Goal: Transaction & Acquisition: Purchase product/service

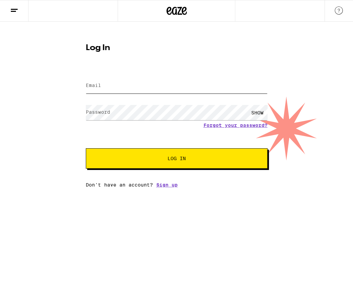
type input "[EMAIL_ADDRESS][DOMAIN_NAME]"
click at [157, 158] on span "Log In" at bounding box center [176, 158] width 127 height 5
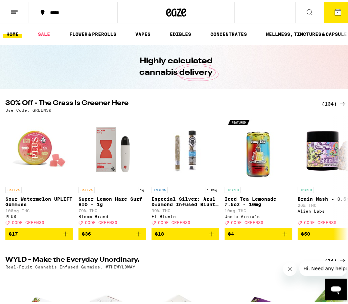
click at [337, 7] on icon at bounding box center [338, 10] width 8 height 8
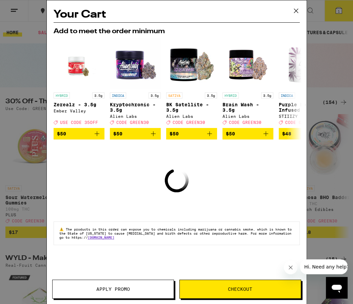
click at [290, 270] on icon "Close message from company" at bounding box center [289, 267] width 5 height 5
click at [296, 10] on icon at bounding box center [295, 11] width 4 height 4
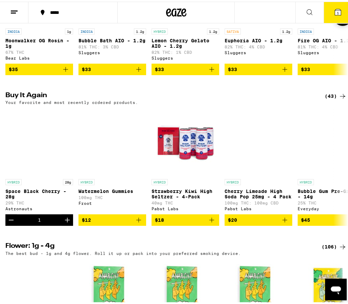
scroll to position [677, 0]
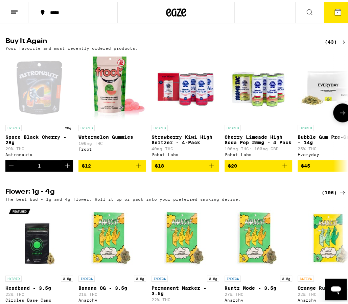
click at [12, 164] on icon "Decrement" at bounding box center [11, 164] width 5 height 0
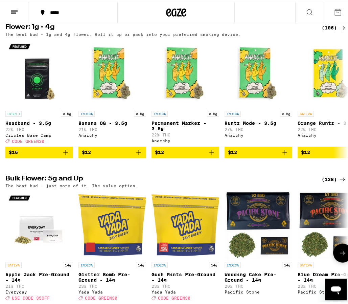
scroll to position [894, 0]
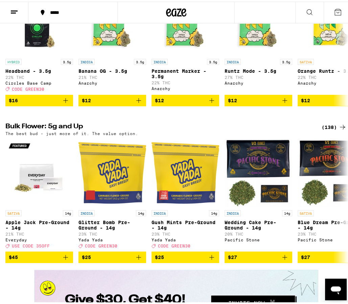
click at [326, 130] on div "(138)" at bounding box center [334, 126] width 25 height 8
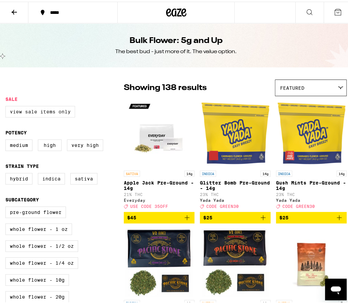
click at [59, 110] on label "View Sale Items Only" at bounding box center [40, 110] width 70 height 12
click at [7, 106] on input "View Sale Items Only" at bounding box center [7, 105] width 0 height 0
checkbox input "true"
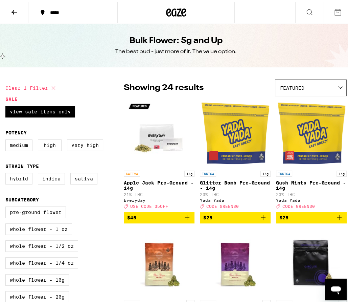
click at [21, 180] on label "Hybrid" at bounding box center [18, 177] width 27 height 12
click at [7, 173] on input "Hybrid" at bounding box center [7, 172] width 0 height 0
checkbox input "true"
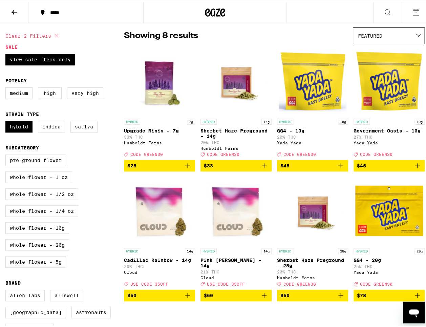
scroll to position [54, 0]
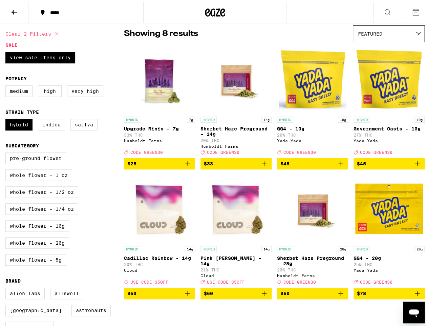
click at [55, 179] on label "Whole Flower - 1 oz" at bounding box center [38, 174] width 67 height 12
click at [7, 152] on input "Whole Flower - 1 oz" at bounding box center [7, 152] width 0 height 0
checkbox input "true"
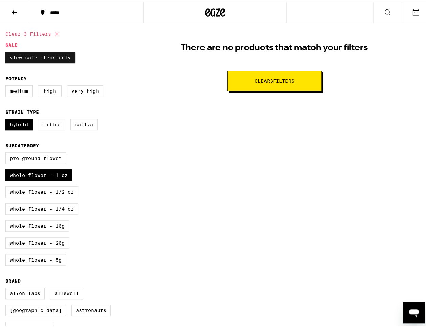
click at [52, 57] on label "View Sale Items Only" at bounding box center [40, 56] width 70 height 12
click at [7, 51] on input "View Sale Items Only" at bounding box center [7, 51] width 0 height 0
checkbox input "false"
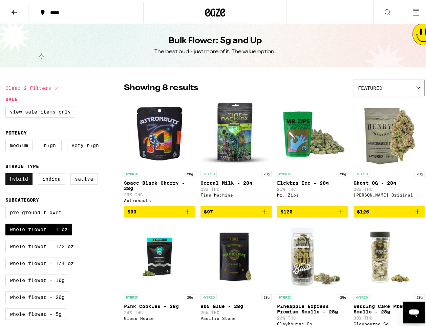
click at [24, 179] on label "Hybrid" at bounding box center [18, 177] width 27 height 12
click at [7, 173] on input "Hybrid" at bounding box center [7, 172] width 0 height 0
checkbox input "false"
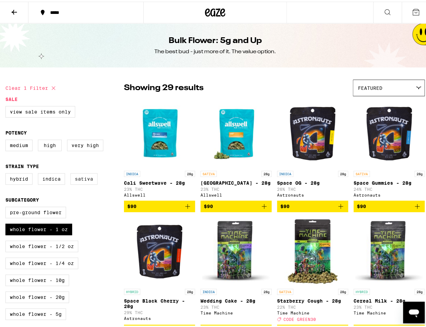
click at [79, 179] on label "Sativa" at bounding box center [83, 177] width 27 height 12
click at [7, 173] on input "Sativa" at bounding box center [7, 172] width 0 height 0
checkbox input "true"
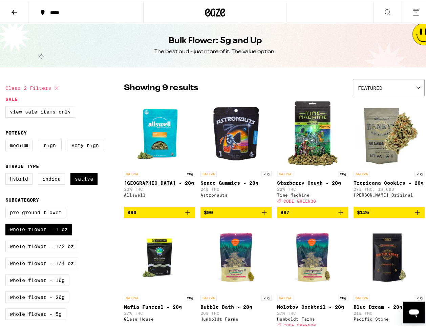
drag, startPoint x: 55, startPoint y: 230, endPoint x: 51, endPoint y: 221, distance: 9.9
click at [55, 230] on label "Whole Flower - 1 oz" at bounding box center [38, 228] width 67 height 12
click at [7, 206] on input "Whole Flower - 1 oz" at bounding box center [7, 206] width 0 height 0
checkbox input "false"
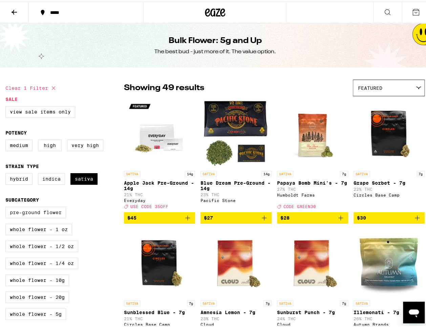
click at [47, 214] on label "Pre-ground Flower" at bounding box center [35, 211] width 61 height 12
click at [7, 206] on input "Pre-ground Flower" at bounding box center [7, 206] width 0 height 0
checkbox input "true"
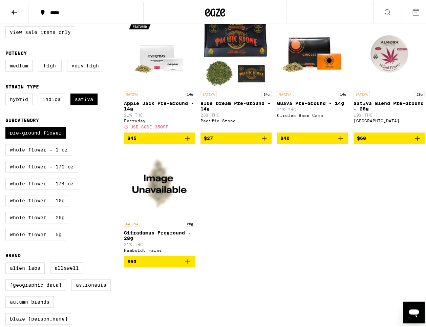
scroll to position [81, 0]
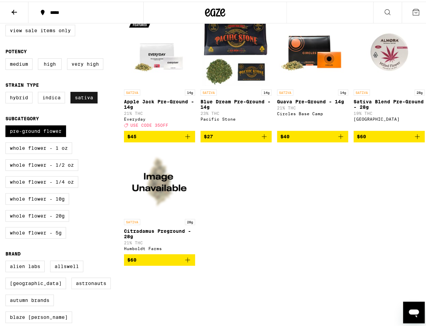
click at [86, 102] on label "Sativa" at bounding box center [83, 96] width 27 height 12
click at [7, 91] on input "Sativa" at bounding box center [7, 91] width 0 height 0
checkbox input "false"
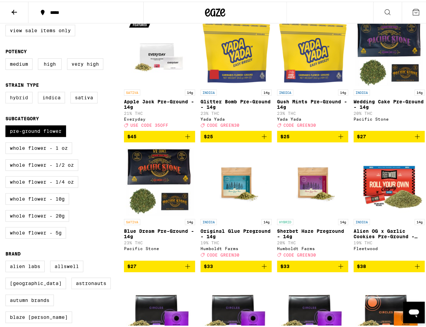
click at [21, 96] on label "Hybrid" at bounding box center [18, 96] width 27 height 12
click at [7, 91] on input "Hybrid" at bounding box center [7, 91] width 0 height 0
checkbox input "true"
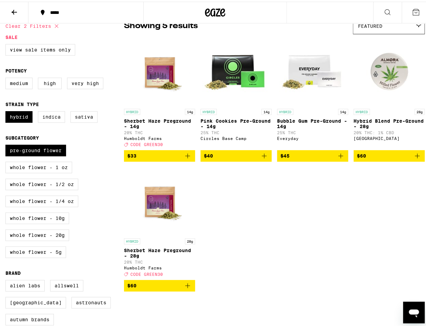
scroll to position [54, 0]
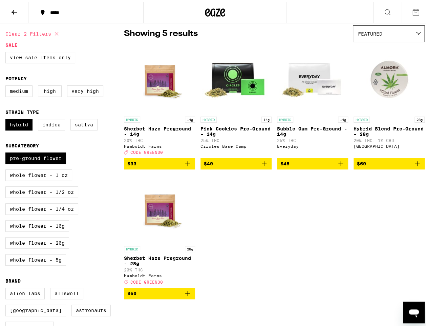
click at [156, 93] on img "Open page for Sherbet Haze Preground - 14g from Humboldt Farms" at bounding box center [160, 78] width 68 height 68
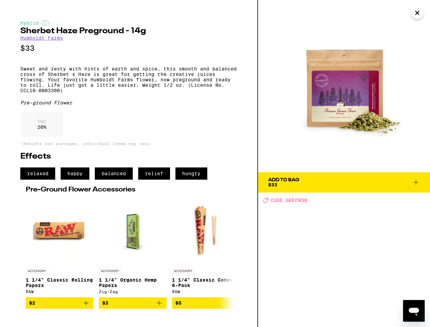
click at [352, 15] on icon "Close" at bounding box center [417, 13] width 8 height 10
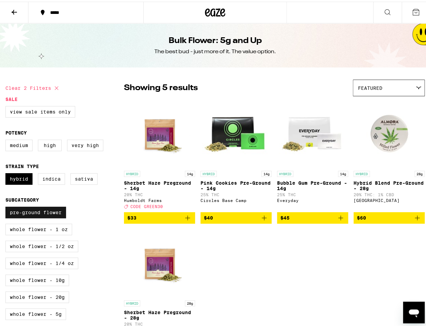
click at [50, 213] on label "Pre-ground Flower" at bounding box center [35, 211] width 61 height 12
click at [7, 206] on input "Pre-ground Flower" at bounding box center [7, 206] width 0 height 0
checkbox input "false"
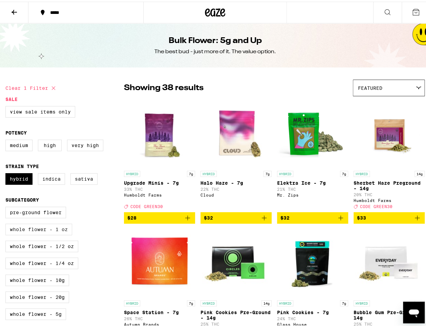
click at [58, 232] on label "Whole Flower - 1 oz" at bounding box center [38, 228] width 67 height 12
click at [7, 206] on input "Whole Flower - 1 oz" at bounding box center [7, 206] width 0 height 0
checkbox input "true"
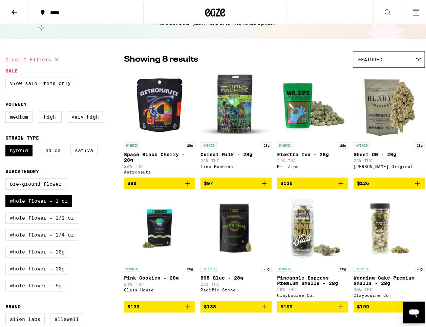
scroll to position [27, 0]
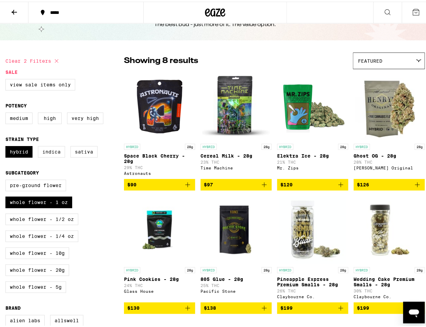
click at [260, 185] on icon "Add to bag" at bounding box center [264, 183] width 8 height 8
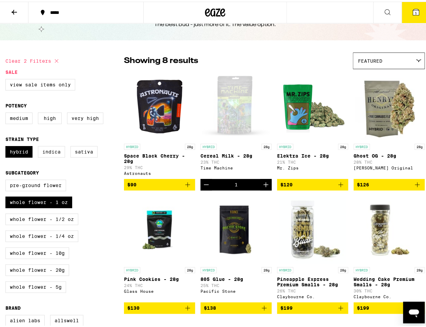
click at [219, 116] on div "Open page for Cereal Milk - 28g from Time Machine" at bounding box center [236, 105] width 68 height 68
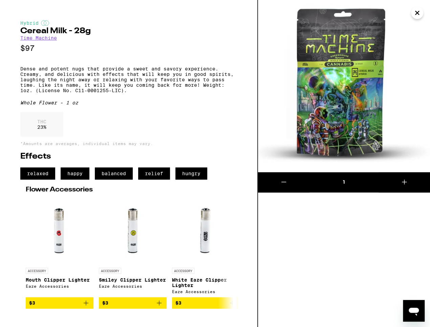
click at [352, 12] on icon "Close" at bounding box center [416, 12] width 3 height 3
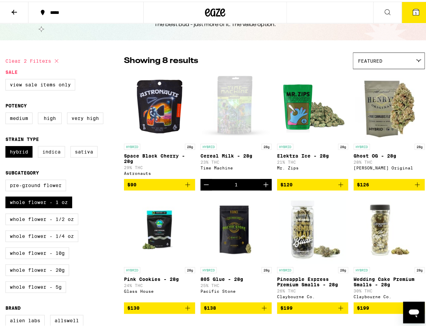
click at [13, 12] on icon at bounding box center [14, 10] width 8 height 8
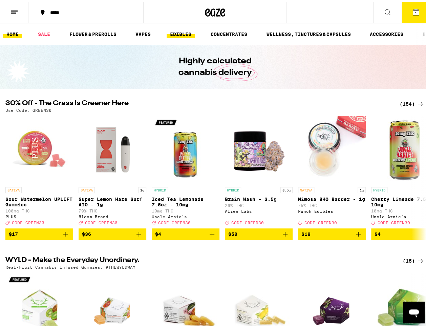
click at [183, 31] on link "EDIBLES" at bounding box center [181, 32] width 28 height 8
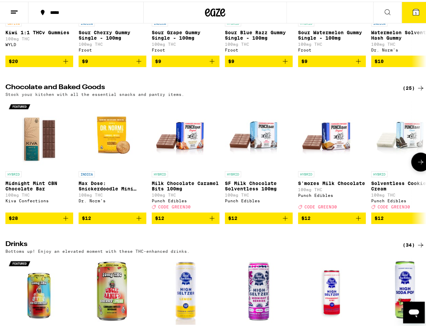
scroll to position [27, 0]
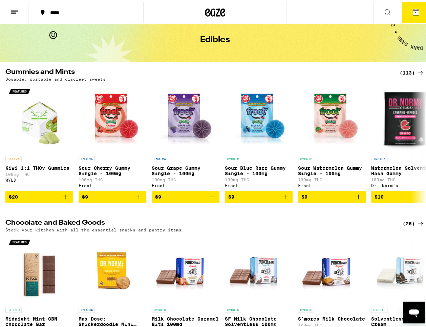
click at [352, 72] on div "(113)" at bounding box center [412, 71] width 25 height 8
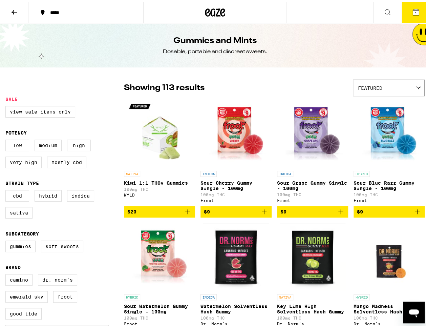
click at [14, 144] on label "Low" at bounding box center [17, 144] width 24 height 12
click at [7, 139] on input "Low" at bounding box center [7, 139] width 0 height 0
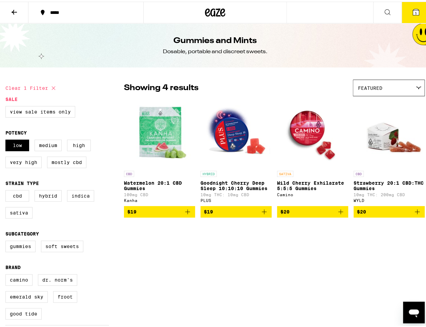
click at [160, 150] on img "Open page for Watermelon 20:1 CBD Gummies from Kanha" at bounding box center [160, 132] width 68 height 68
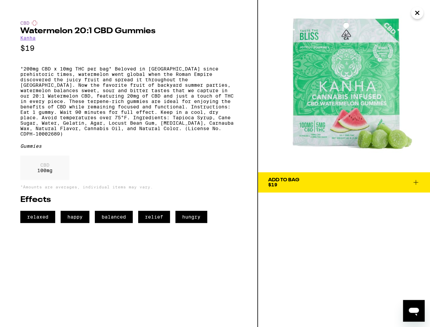
click at [352, 10] on icon "Close" at bounding box center [417, 13] width 8 height 10
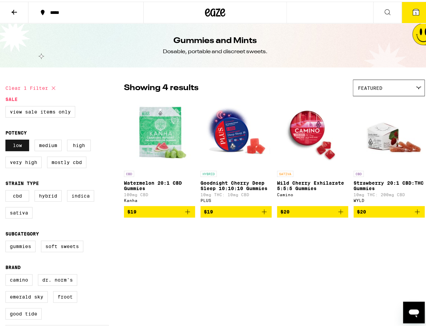
click at [21, 142] on label "Low" at bounding box center [17, 144] width 24 height 12
click at [7, 139] on input "Low" at bounding box center [7, 139] width 0 height 0
checkbox input "false"
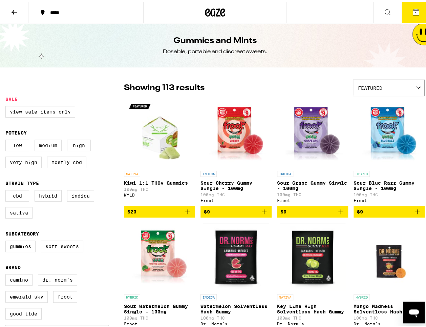
click at [42, 146] on label "Medium" at bounding box center [48, 144] width 27 height 12
click at [7, 139] on input "Medium" at bounding box center [7, 139] width 0 height 0
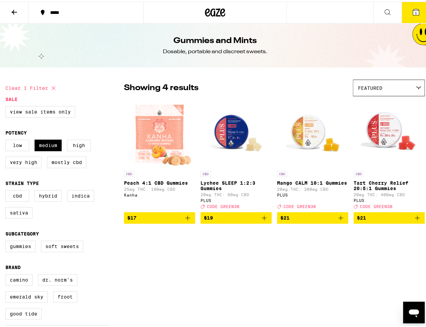
click at [155, 156] on img "Open page for Peach 4:1 CBD Gummies from Kanha" at bounding box center [159, 132] width 66 height 68
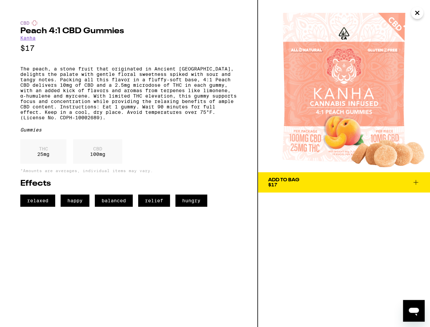
click at [352, 14] on icon "Close" at bounding box center [417, 13] width 8 height 10
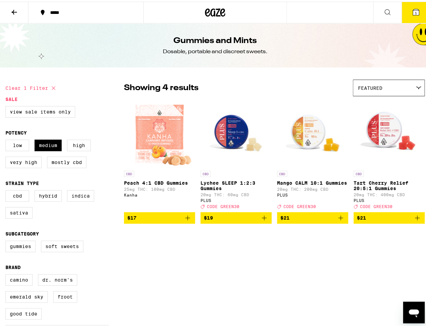
click at [302, 180] on p "Mango CALM 10:1 Gummies" at bounding box center [312, 180] width 71 height 5
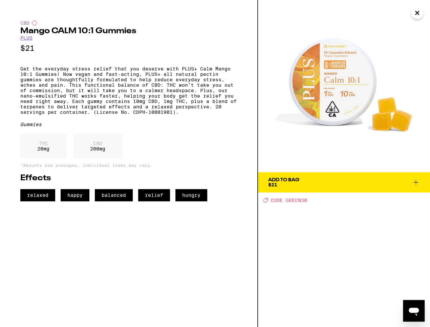
click at [352, 14] on icon "Close" at bounding box center [417, 13] width 8 height 10
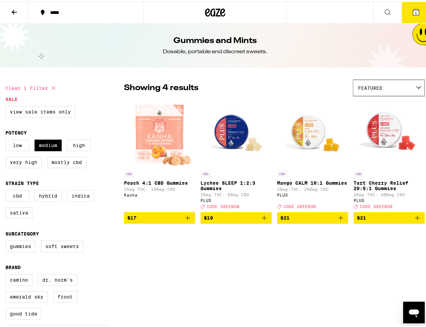
click at [227, 257] on div "Clear 1 filter Sale View Sale Items Only Potency Low Medium High Very High Most…" at bounding box center [215, 225] width 430 height 307
click at [48, 147] on label "Medium" at bounding box center [48, 144] width 27 height 12
click at [7, 139] on input "Medium" at bounding box center [7, 139] width 0 height 0
checkbox input "false"
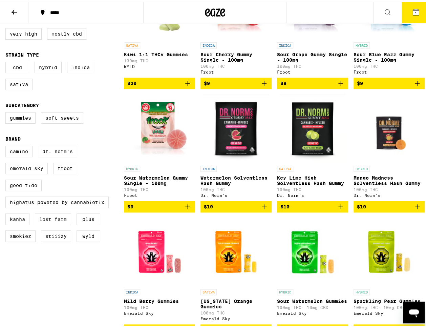
scroll to position [135, 0]
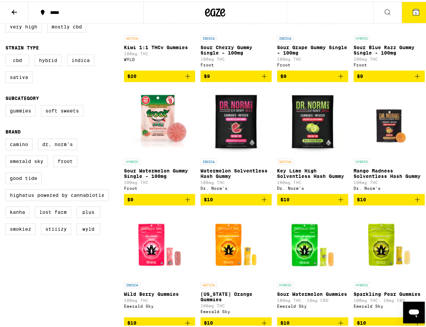
click at [292, 173] on p "Key Lime High Solventless Hash Gummy" at bounding box center [312, 171] width 71 height 11
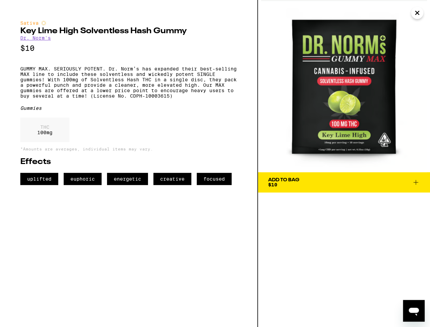
click at [352, 12] on icon "Close" at bounding box center [417, 13] width 8 height 10
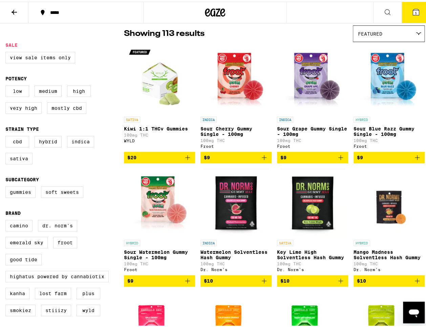
scroll to position [27, 0]
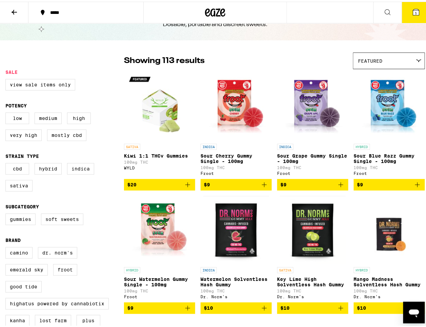
click at [352, 160] on p "Sour Blue Razz Gummy Single - 100mg" at bounding box center [389, 156] width 71 height 11
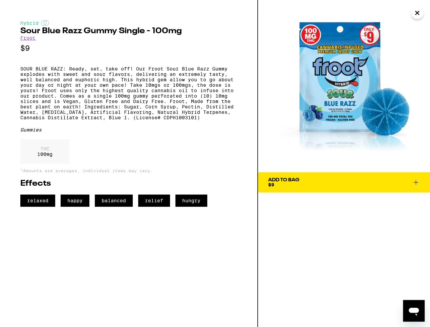
click at [352, 14] on icon "Close" at bounding box center [416, 12] width 3 height 3
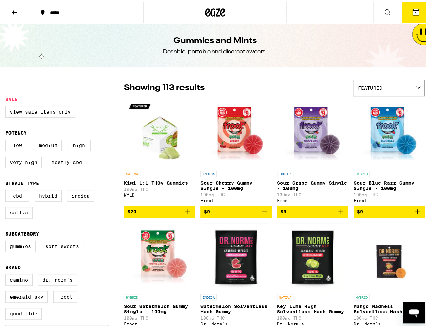
click at [18, 214] on label "Sativa" at bounding box center [18, 211] width 27 height 12
click at [7, 190] on input "Sativa" at bounding box center [7, 189] width 0 height 0
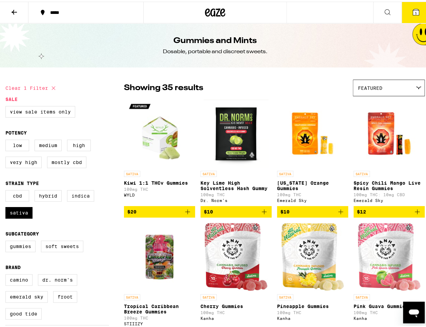
drag, startPoint x: 83, startPoint y: 232, endPoint x: 84, endPoint y: 141, distance: 90.8
click at [16, 216] on label "Sativa" at bounding box center [18, 211] width 27 height 12
click at [7, 190] on input "Sativa" at bounding box center [7, 189] width 0 height 0
checkbox input "false"
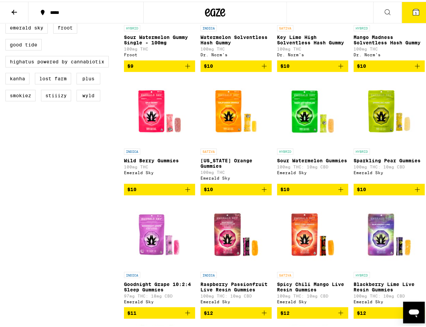
scroll to position [271, 0]
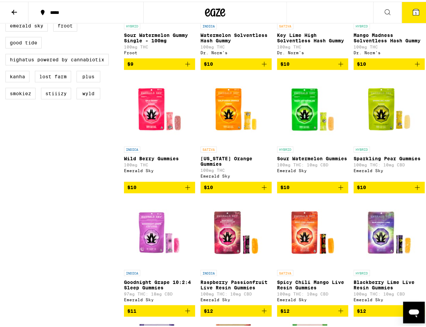
click at [352, 190] on icon "Add to bag" at bounding box center [417, 186] width 8 height 8
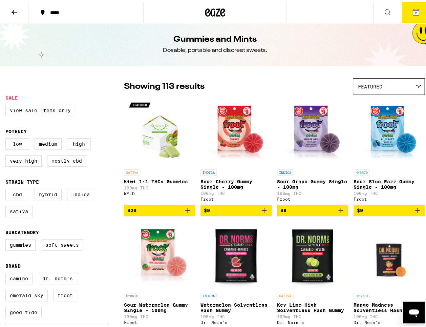
scroll to position [0, 0]
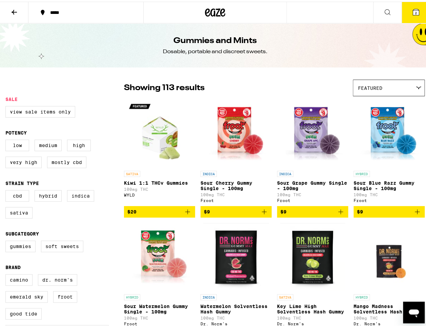
click at [352, 10] on span "2" at bounding box center [416, 11] width 2 height 4
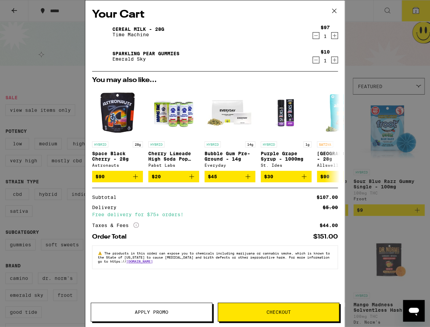
click at [333, 10] on icon at bounding box center [334, 11] width 10 height 10
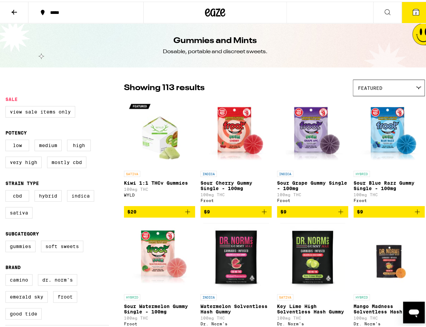
click at [9, 11] on button at bounding box center [14, 10] width 28 height 21
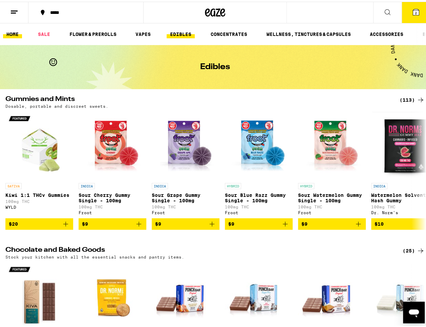
click at [17, 33] on link "HOME" at bounding box center [12, 32] width 19 height 8
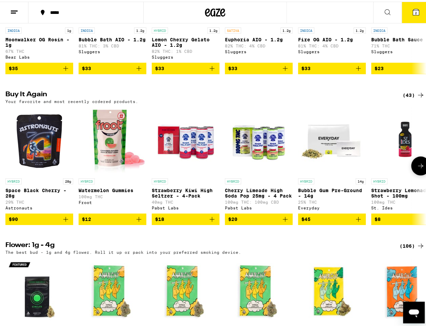
scroll to position [623, 0]
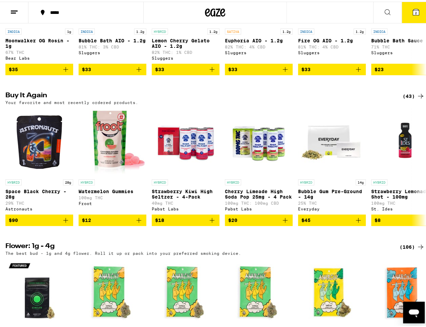
click at [352, 99] on div "(43)" at bounding box center [414, 94] width 22 height 8
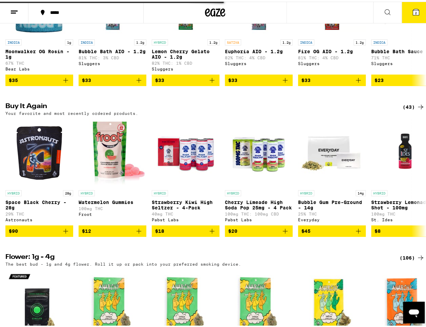
scroll to position [596, 0]
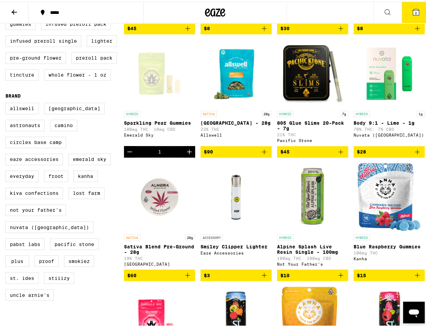
scroll to position [298, 0]
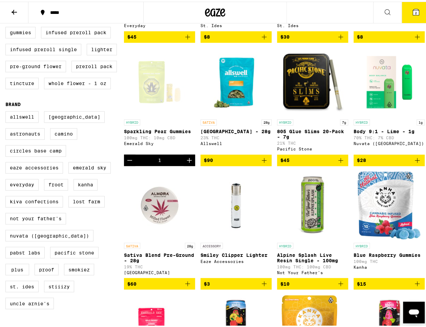
click at [222, 100] on img "Open page for Garden Grove - 28g from Allswell" at bounding box center [236, 80] width 68 height 68
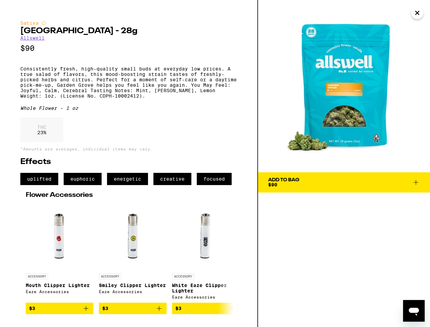
click at [352, 13] on icon "Close" at bounding box center [416, 12] width 3 height 3
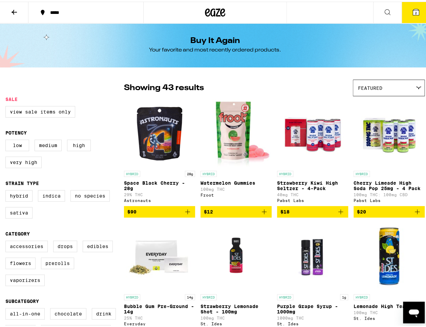
click at [13, 14] on icon at bounding box center [14, 10] width 8 height 8
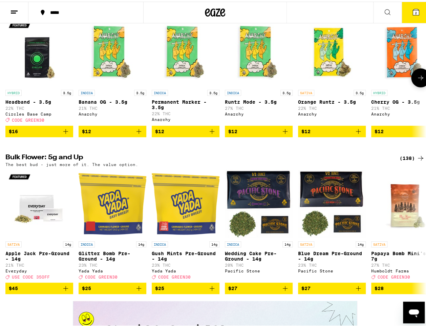
scroll to position [867, 0]
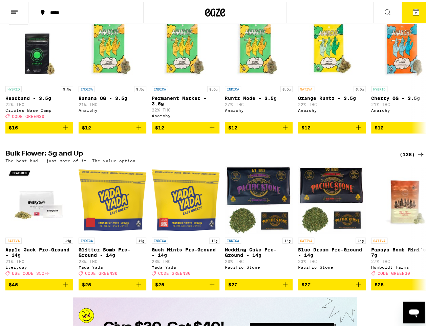
click at [352, 157] on div "(138)" at bounding box center [412, 153] width 25 height 8
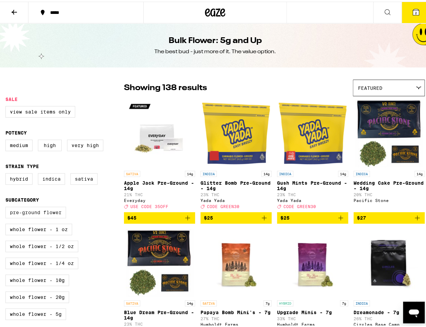
click at [56, 214] on label "Pre-ground Flower" at bounding box center [35, 211] width 61 height 12
click at [7, 206] on input "Pre-ground Flower" at bounding box center [7, 206] width 0 height 0
checkbox input "true"
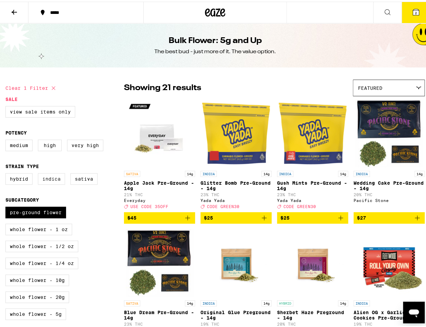
drag, startPoint x: 9, startPoint y: 180, endPoint x: 42, endPoint y: 179, distance: 32.5
click at [10, 180] on label "Hybrid" at bounding box center [18, 177] width 27 height 12
click at [7, 173] on input "Hybrid" at bounding box center [7, 172] width 0 height 0
checkbox input "true"
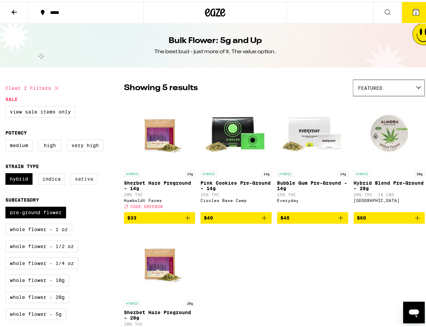
click at [84, 181] on label "Sativa" at bounding box center [83, 177] width 27 height 12
click at [7, 173] on input "Sativa" at bounding box center [7, 172] width 0 height 0
checkbox input "true"
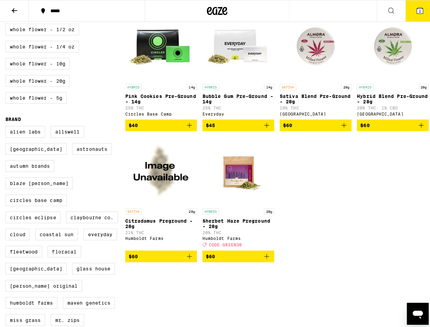
scroll to position [217, 0]
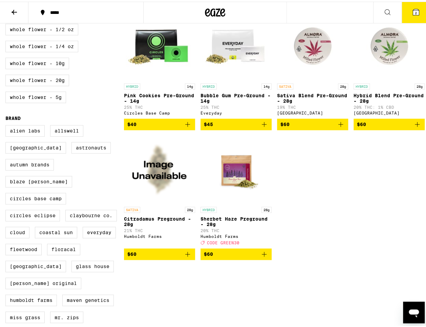
click at [163, 183] on img "Open page for Citradamus Preground - 28g from Humboldt Farms" at bounding box center [160, 168] width 68 height 68
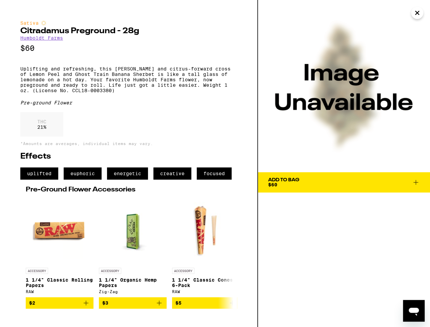
click at [295, 186] on div "Add To Bag $60" at bounding box center [283, 181] width 31 height 9
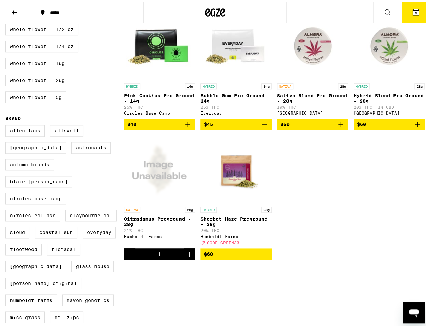
click at [352, 12] on icon at bounding box center [416, 10] width 6 height 6
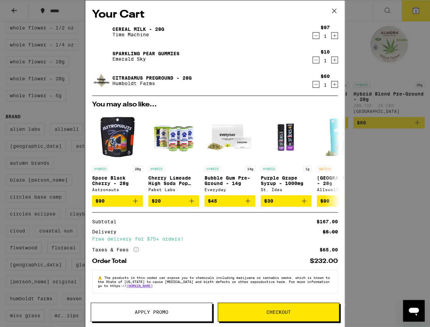
click at [313, 36] on icon "Decrement" at bounding box center [316, 35] width 6 height 8
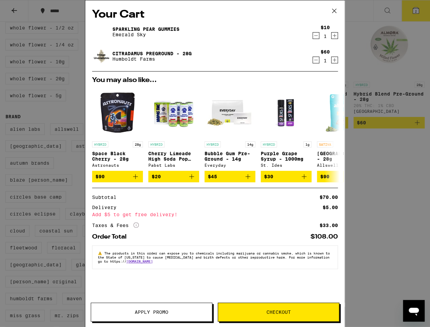
click at [334, 36] on icon "Increment" at bounding box center [335, 36] width 4 height 4
click at [316, 35] on icon "Decrement" at bounding box center [316, 35] width 6 height 8
click at [333, 37] on icon "Increment" at bounding box center [335, 35] width 6 height 8
click at [296, 304] on span "Checkout" at bounding box center [278, 312] width 121 height 5
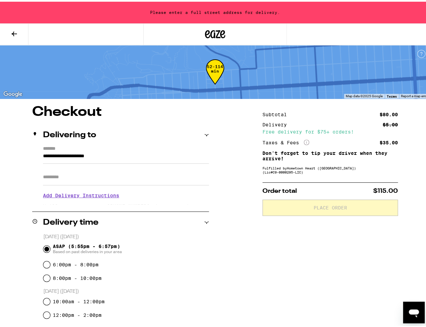
click at [124, 156] on input "**********" at bounding box center [126, 156] width 166 height 12
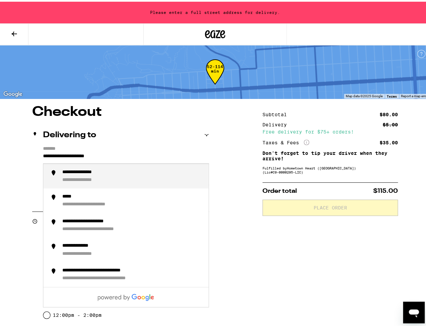
click at [43, 155] on input "**********" at bounding box center [126, 156] width 166 height 12
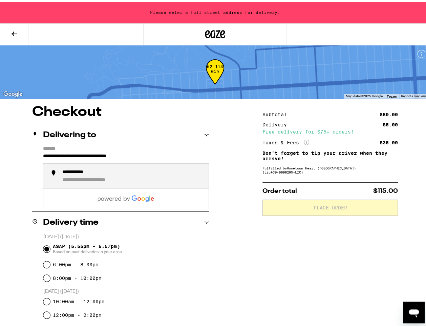
click at [82, 175] on div "**********" at bounding box center [132, 175] width 141 height 14
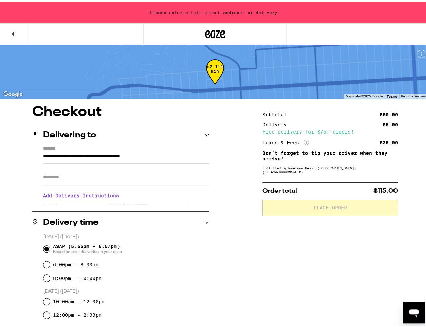
type input "**********"
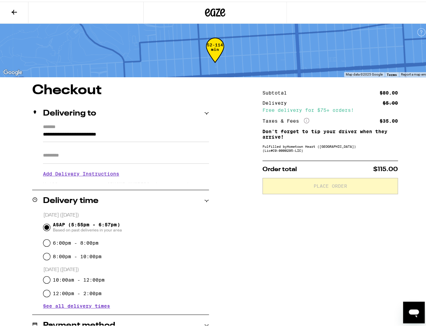
click at [71, 156] on input "Apt/Suite" at bounding box center [126, 154] width 166 height 16
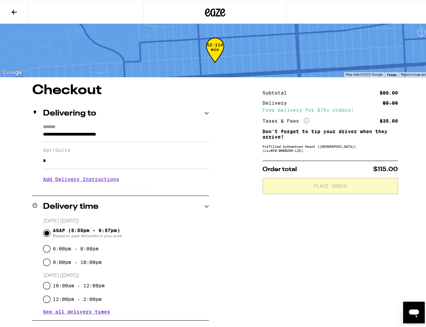
type input "*"
click at [246, 241] on div "**********" at bounding box center [215, 275] width 430 height 387
click at [66, 162] on input "*" at bounding box center [126, 159] width 166 height 16
type input "*"
click at [271, 237] on div "Subtotal $80.00 Delivery $5.00 Free delivery for $75+ orders! Taxes & Fees More…" at bounding box center [329, 275] width 135 height 387
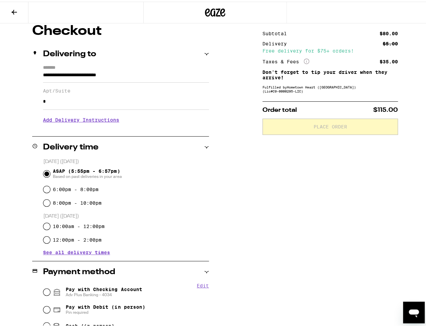
scroll to position [81, 0]
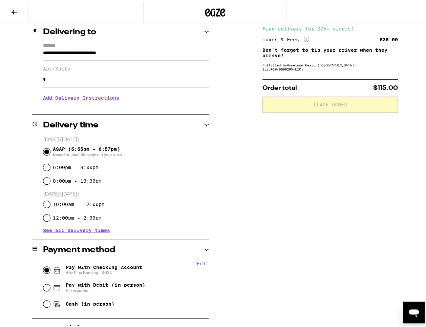
click at [45, 268] on input "Pay with Checking Account Adv Plus Banking - 4034" at bounding box center [46, 268] width 7 height 7
radio input "true"
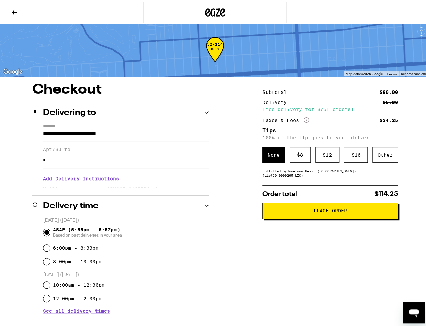
scroll to position [0, 0]
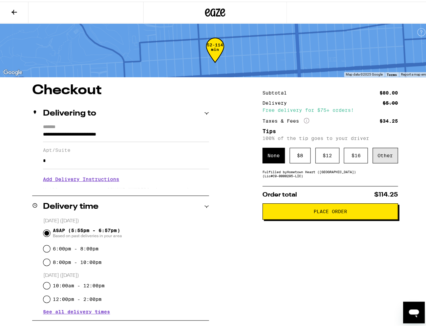
click at [352, 154] on div "Other" at bounding box center [384, 154] width 25 height 16
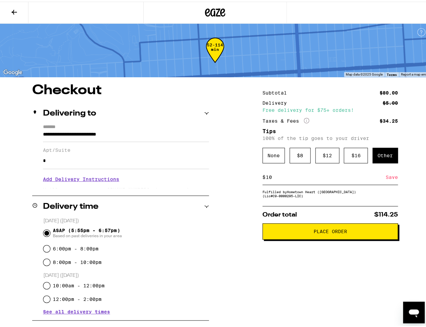
type input "10"
click at [247, 194] on div "**********" at bounding box center [215, 286] width 430 height 408
click at [352, 175] on div "Save" at bounding box center [392, 175] width 12 height 15
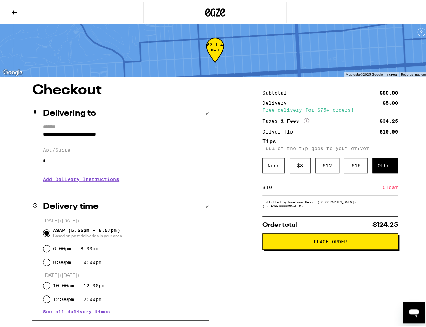
click at [314, 241] on span "Place Order" at bounding box center [331, 239] width 34 height 5
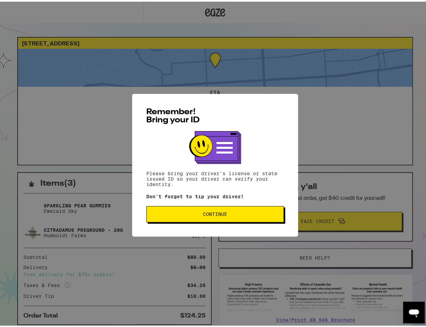
click at [220, 214] on span "Continue" at bounding box center [215, 212] width 24 height 5
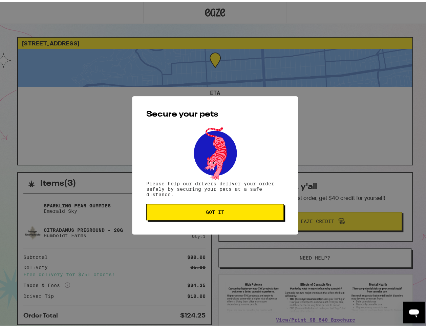
click at [207, 206] on button "Got it" at bounding box center [214, 210] width 137 height 16
